Goal: Find specific page/section: Find specific page/section

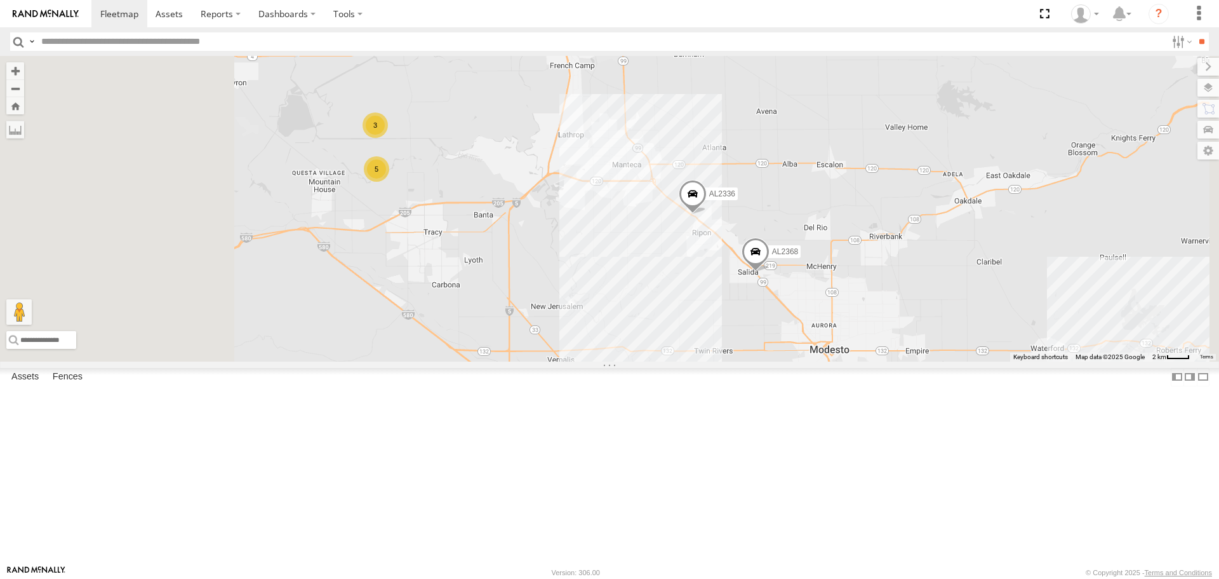
drag, startPoint x: 492, startPoint y: 263, endPoint x: 568, endPoint y: 257, distance: 76.4
click at [568, 257] on div "AL2367 FRONTLOADER JD344H AL2368 AL2336 3 5" at bounding box center [609, 208] width 1219 height 305
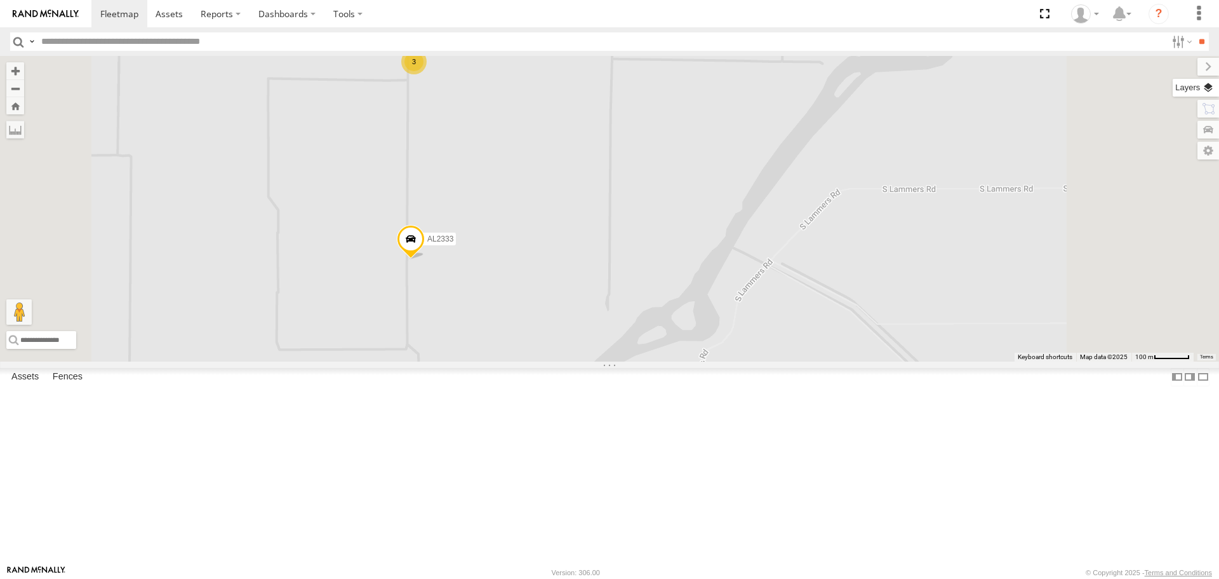
click at [1209, 88] on label at bounding box center [1196, 88] width 46 height 18
click at [0, 0] on span "Overlays" at bounding box center [0, 0] width 0 height 0
click at [0, 0] on span "Basemaps" at bounding box center [0, 0] width 0 height 0
click at [0, 0] on span "Satellite" at bounding box center [0, 0] width 0 height 0
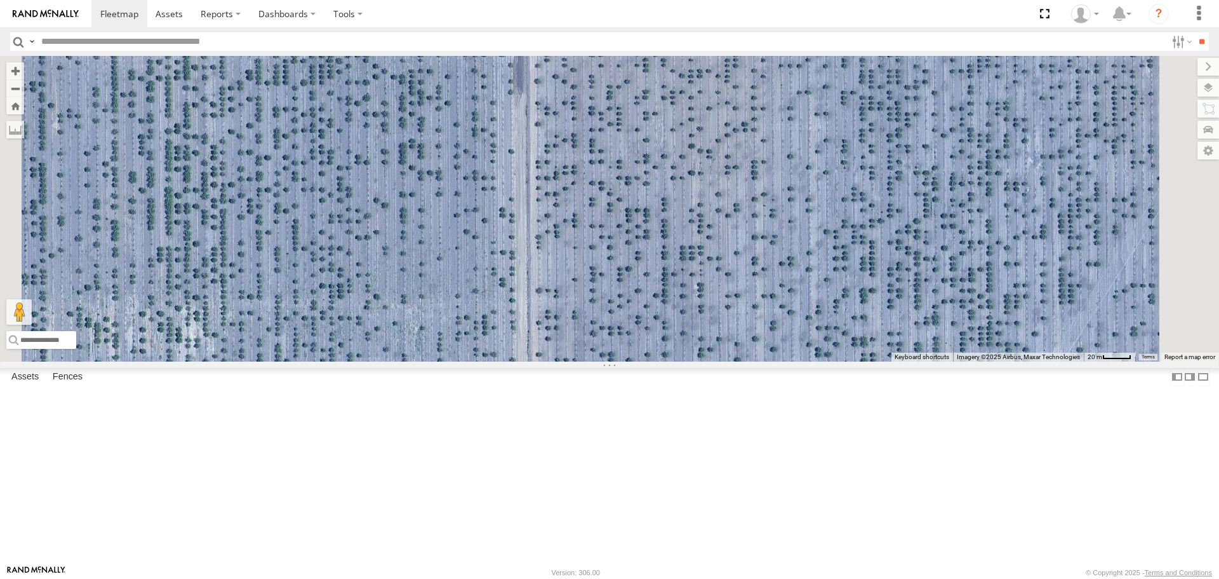
drag, startPoint x: 826, startPoint y: 408, endPoint x: 580, endPoint y: 365, distance: 248.9
click at [580, 361] on div "AL2367 FRONTLOADER JD344H AL2368 AL2336 AL2358 AL2328" at bounding box center [609, 208] width 1219 height 305
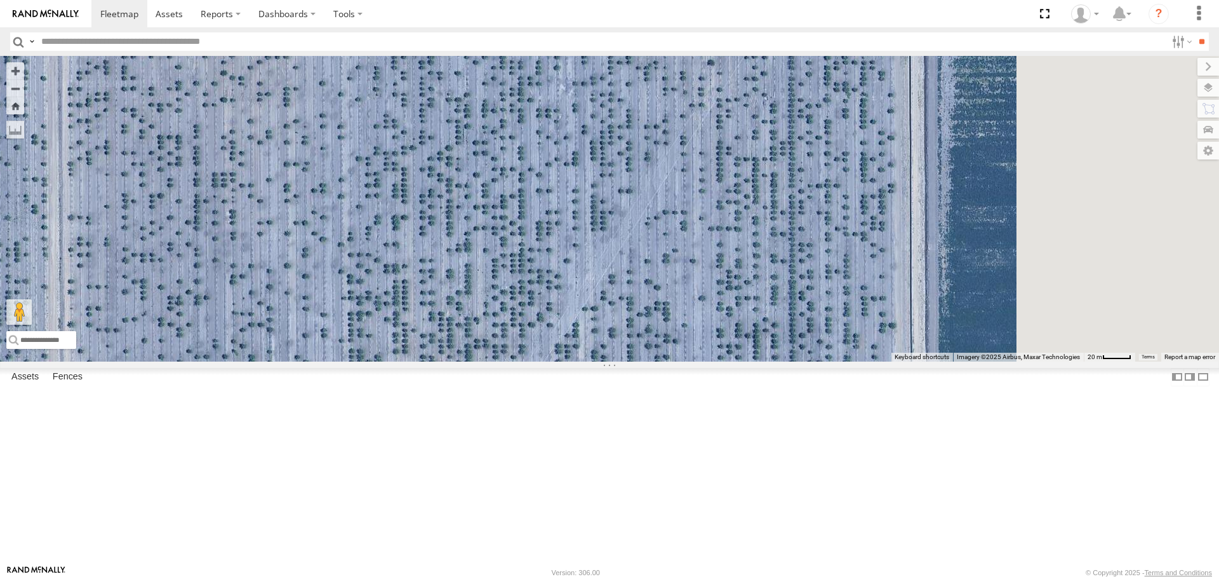
drag, startPoint x: 831, startPoint y: 394, endPoint x: 591, endPoint y: 365, distance: 241.9
click at [596, 361] on div "AL2367 FRONTLOADER JD344H AL2368 AL2336 AL2358 AL2328" at bounding box center [609, 208] width 1219 height 305
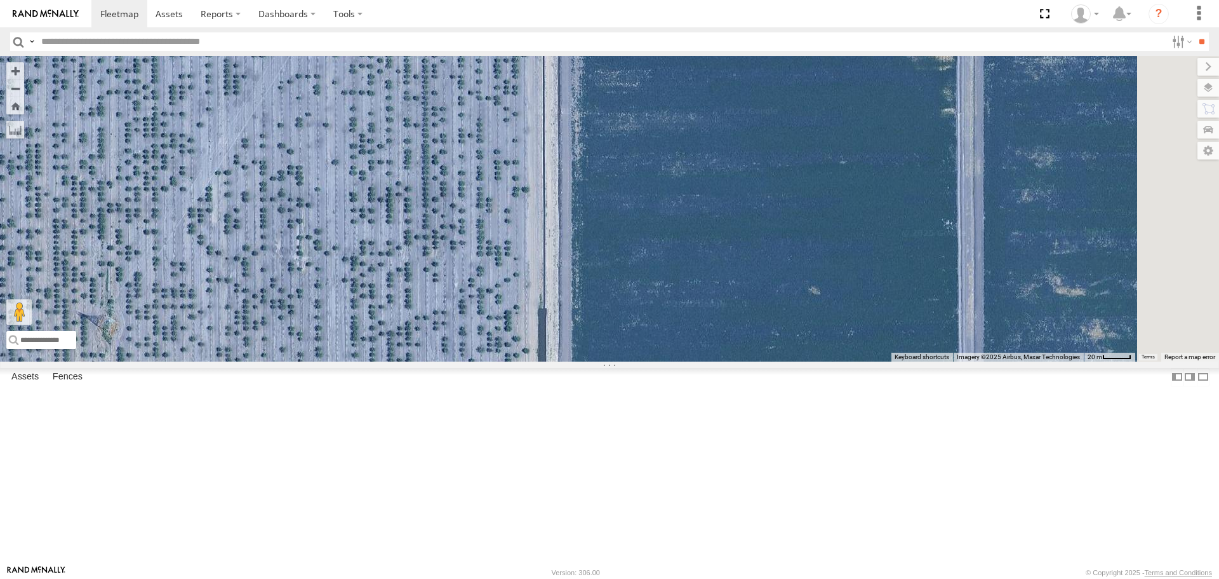
drag, startPoint x: 544, startPoint y: 375, endPoint x: 715, endPoint y: 198, distance: 246.1
click at [650, 226] on div "AL2367 FRONTLOADER JD344H AL2368 AL2336 AL2358 AL2328" at bounding box center [609, 208] width 1219 height 305
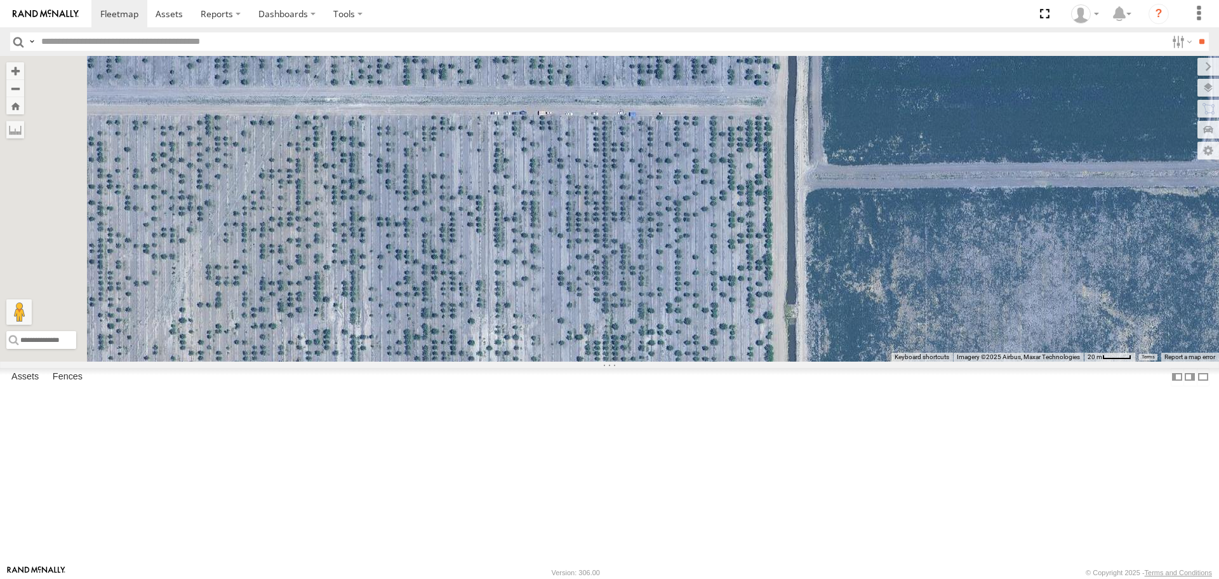
drag, startPoint x: 591, startPoint y: 377, endPoint x: 785, endPoint y: 241, distance: 236.6
click at [758, 262] on div "AL2367 FRONTLOADER JD344H AL2368 AL2336 AL2358 AL2328" at bounding box center [609, 208] width 1219 height 305
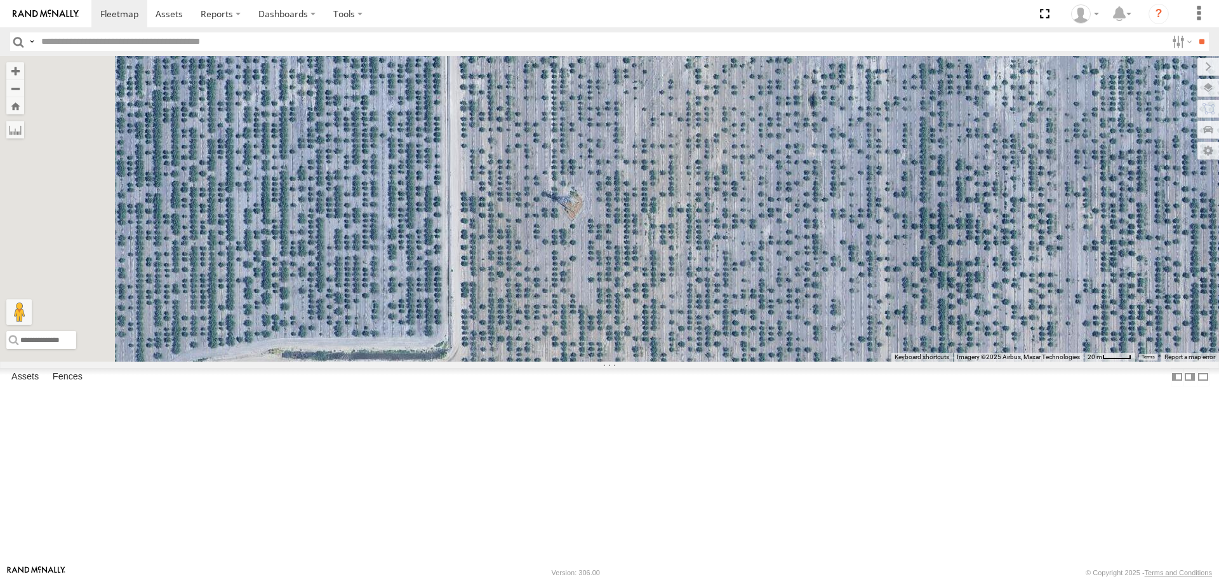
drag, startPoint x: 589, startPoint y: 310, endPoint x: 841, endPoint y: 327, distance: 252.7
click at [831, 329] on div "AL2367 FRONTLOADER JD344H AL2368 AL2336 AL2358 AL2328" at bounding box center [609, 208] width 1219 height 305
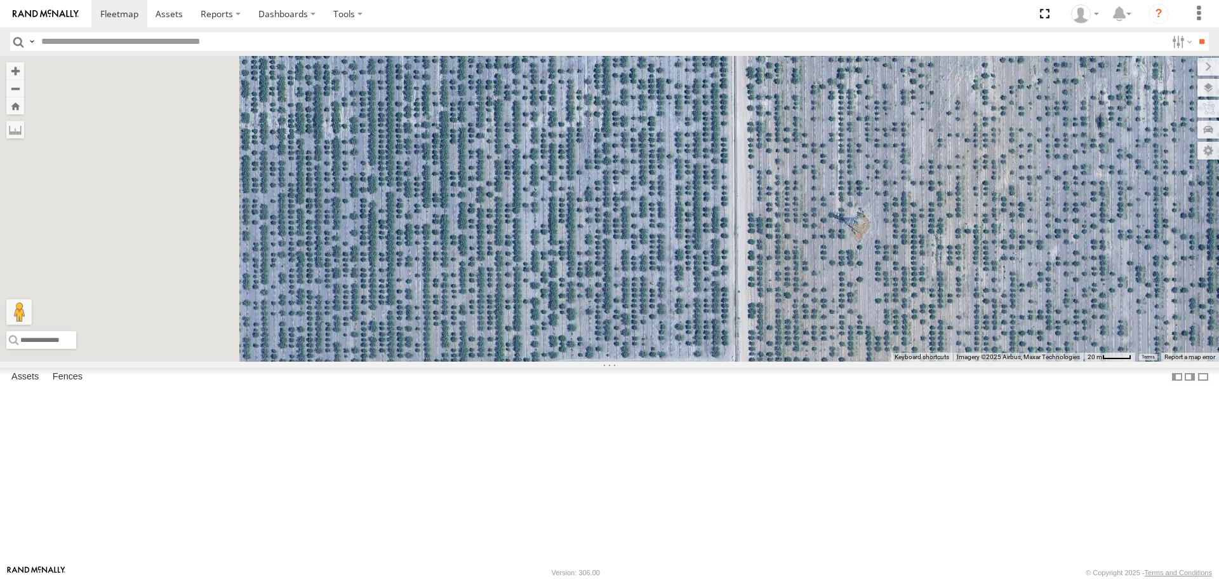
drag, startPoint x: 702, startPoint y: 313, endPoint x: 805, endPoint y: 328, distance: 104.0
click at [805, 328] on div "AL2367 FRONTLOADER JD344H AL2368 AL2336 AL2358 AL2328" at bounding box center [609, 208] width 1219 height 305
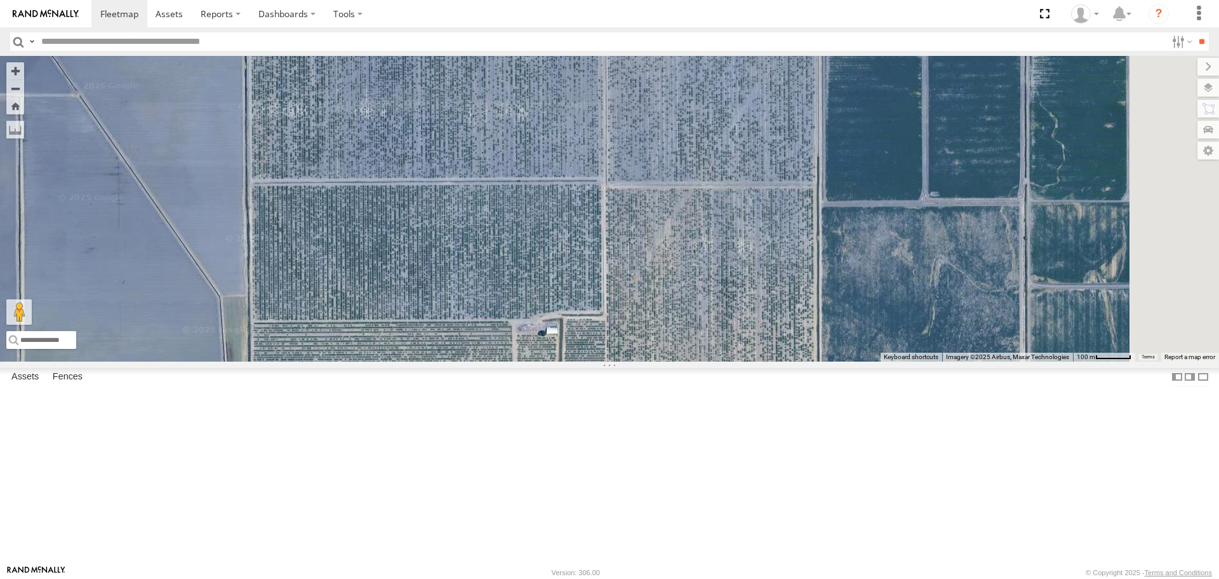
drag, startPoint x: 784, startPoint y: 206, endPoint x: 678, endPoint y: 247, distance: 113.8
click at [678, 248] on div "AL2367 FRONTLOADER JD344H AL2368 AL2336 AL2358 2" at bounding box center [609, 208] width 1219 height 305
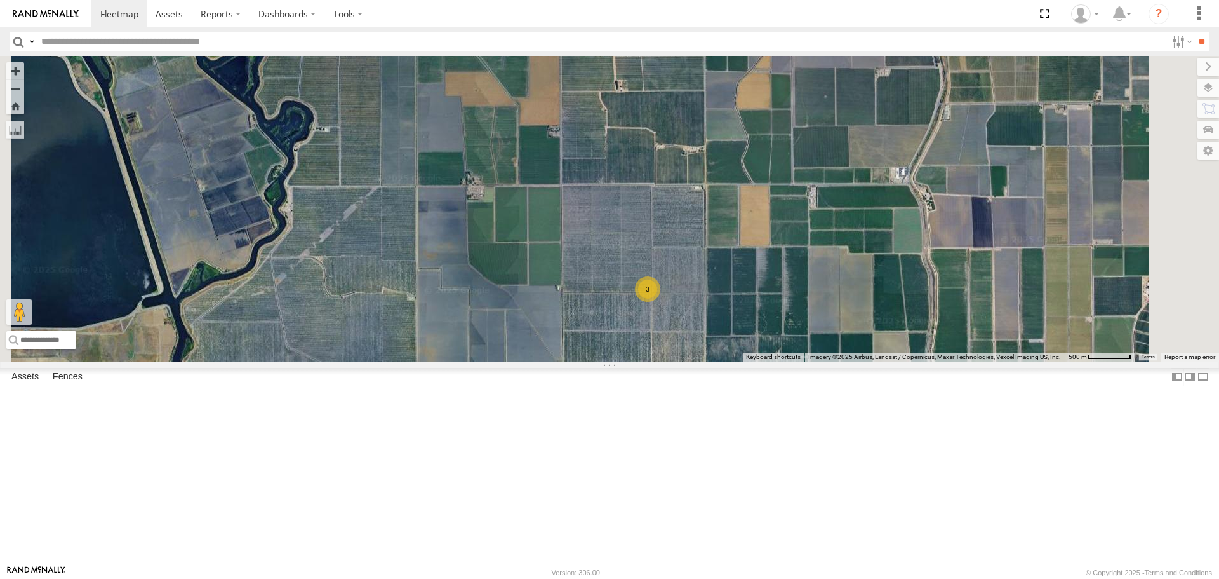
drag, startPoint x: 767, startPoint y: 430, endPoint x: 676, endPoint y: 196, distance: 251.5
click at [683, 215] on div "AL2367 FRONTLOADER JD344H AL2368 AL2336 3" at bounding box center [609, 208] width 1219 height 305
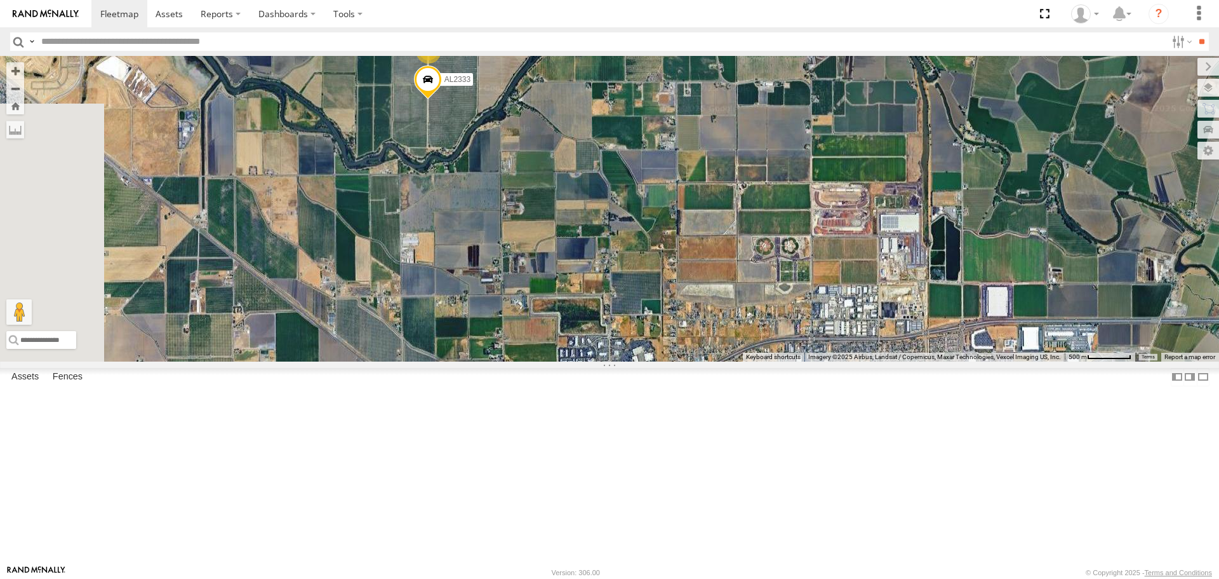
drag, startPoint x: 686, startPoint y: 372, endPoint x: 773, endPoint y: 529, distance: 179.1
click at [772, 361] on div "AL2367 FRONTLOADER JD344H AL2368 AL2336 3 4 AL2333" at bounding box center [609, 208] width 1219 height 305
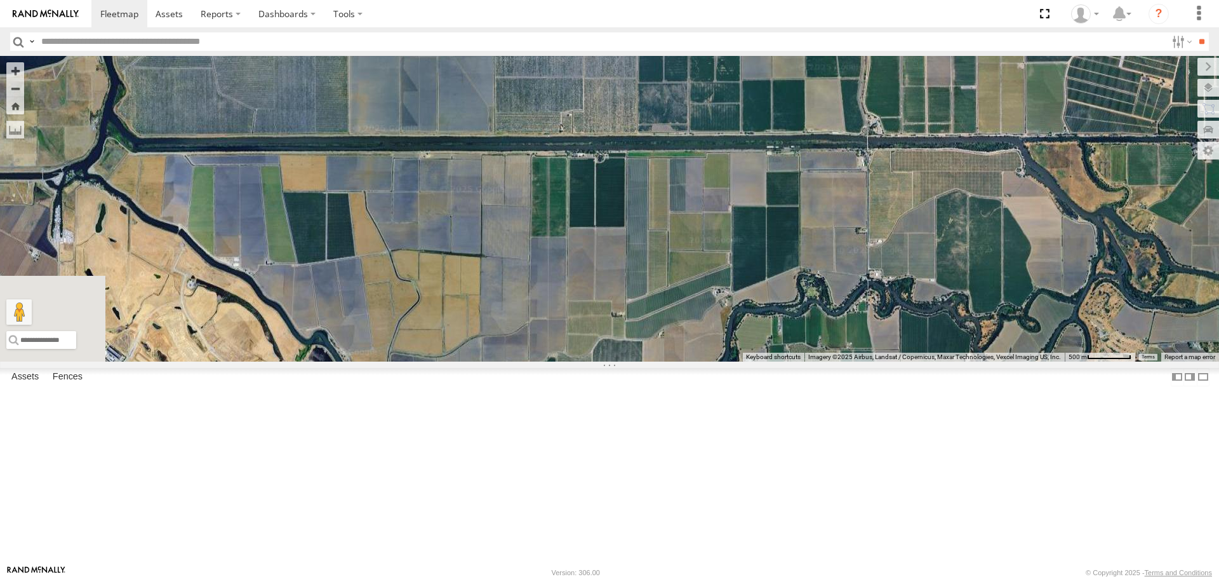
drag, startPoint x: 697, startPoint y: 355, endPoint x: 723, endPoint y: 413, distance: 64.0
click at [723, 361] on div "AL2367 FRONTLOADER JD344H AL2368 AL2336 3 4 AL2333" at bounding box center [609, 208] width 1219 height 305
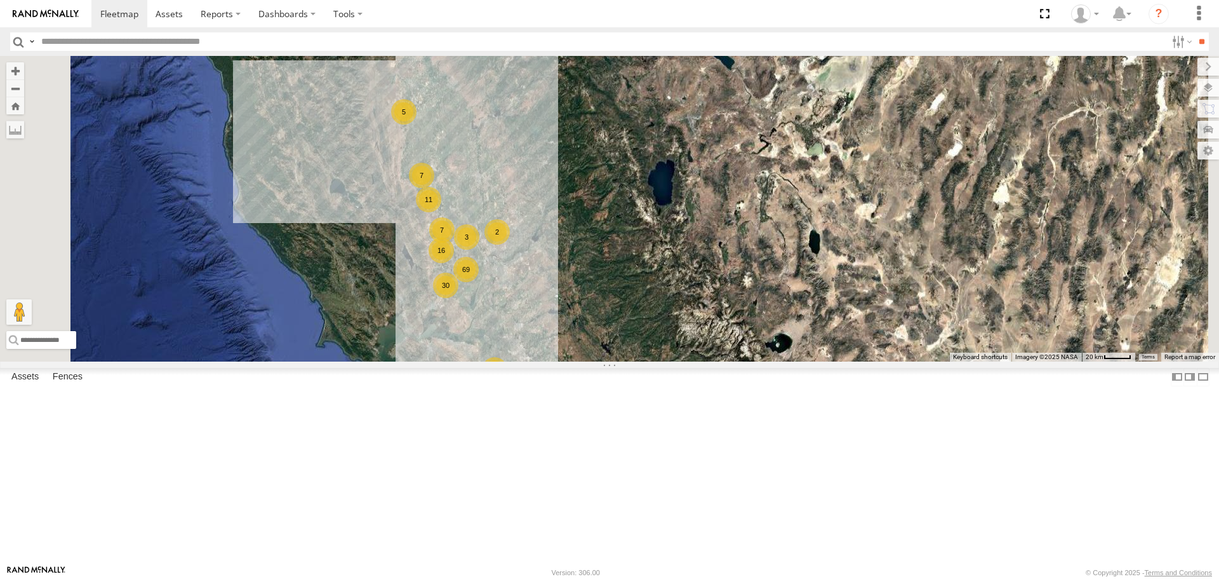
drag, startPoint x: 642, startPoint y: 307, endPoint x: 673, endPoint y: 384, distance: 82.9
click at [673, 361] on div "AL2367 FRONTLOADER JD344H 69 16 2 4 11 30 5 2 8 7 3 2 7" at bounding box center [609, 208] width 1219 height 305
